Goal: Task Accomplishment & Management: Manage account settings

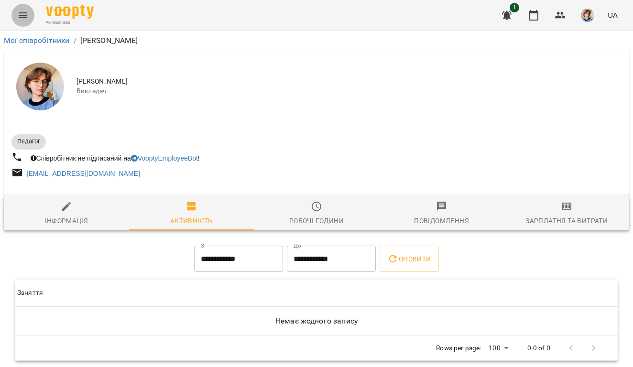
click at [21, 19] on icon "Menu" at bounding box center [22, 15] width 11 height 11
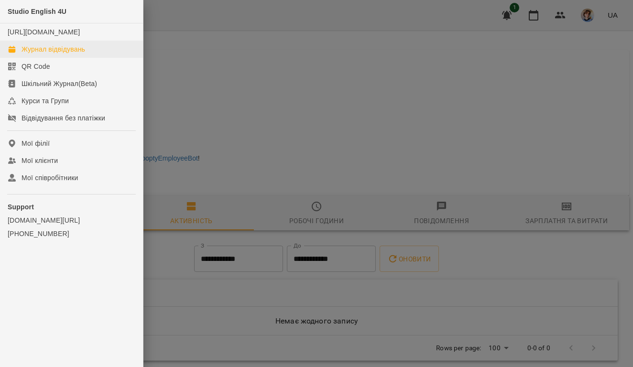
click at [39, 54] on div "Журнал відвідувань" at bounding box center [54, 49] width 64 height 10
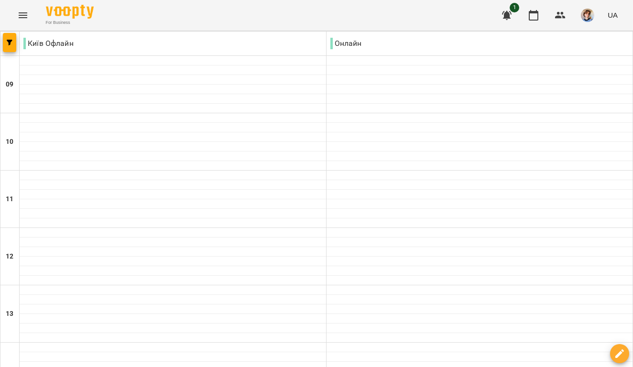
scroll to position [441, 0]
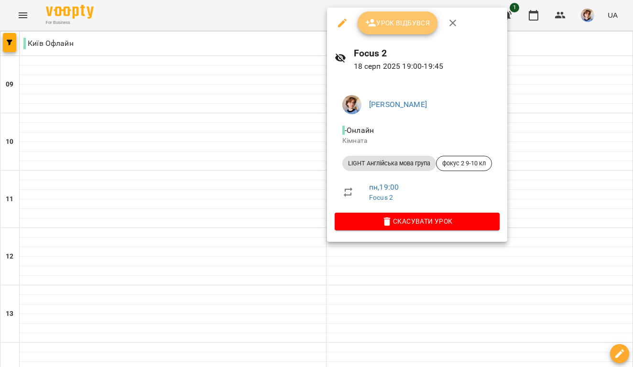
click at [389, 21] on span "Урок відбувся" at bounding box center [397, 22] width 65 height 11
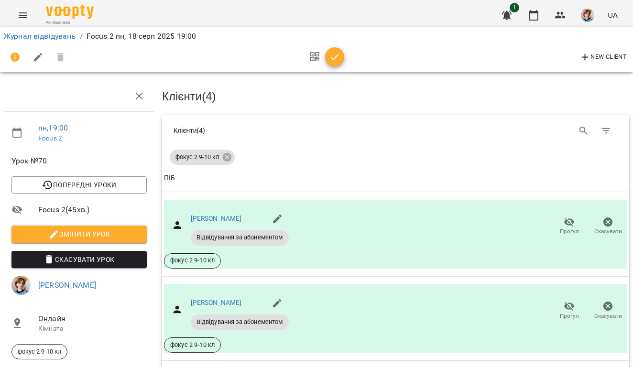
click at [337, 56] on icon "button" at bounding box center [335, 57] width 8 height 6
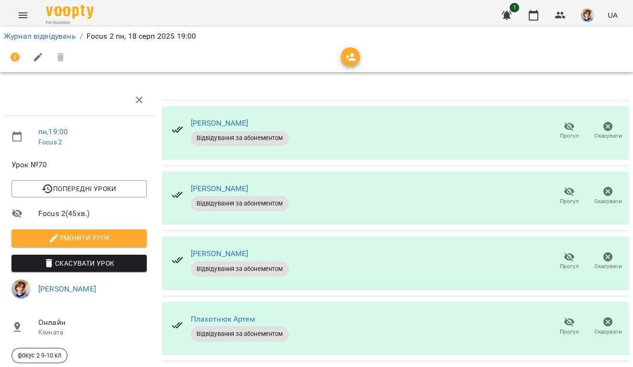
click at [22, 31] on li "Журнал відвідувань" at bounding box center [40, 36] width 72 height 11
click at [23, 39] on link "Журнал відвідувань" at bounding box center [40, 36] width 72 height 9
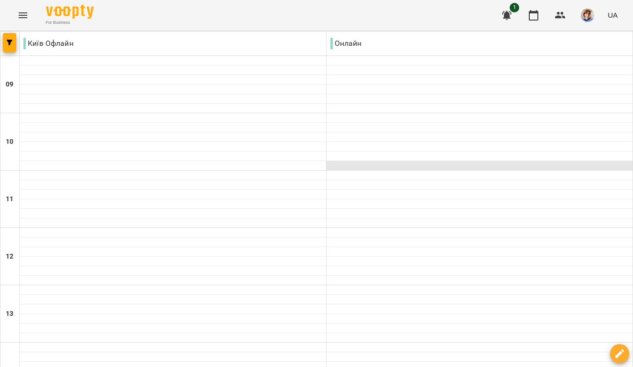
scroll to position [441, 0]
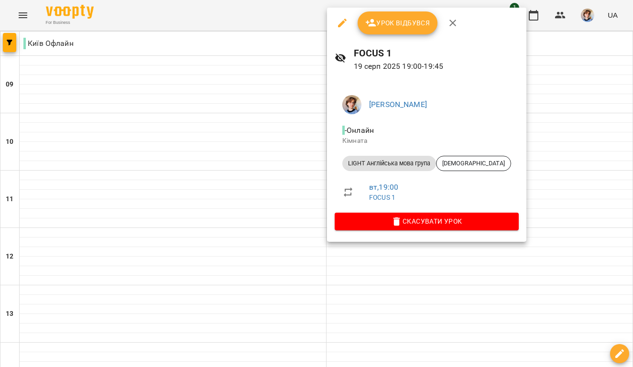
click at [530, 144] on div at bounding box center [316, 183] width 633 height 367
